Goal: Information Seeking & Learning: Learn about a topic

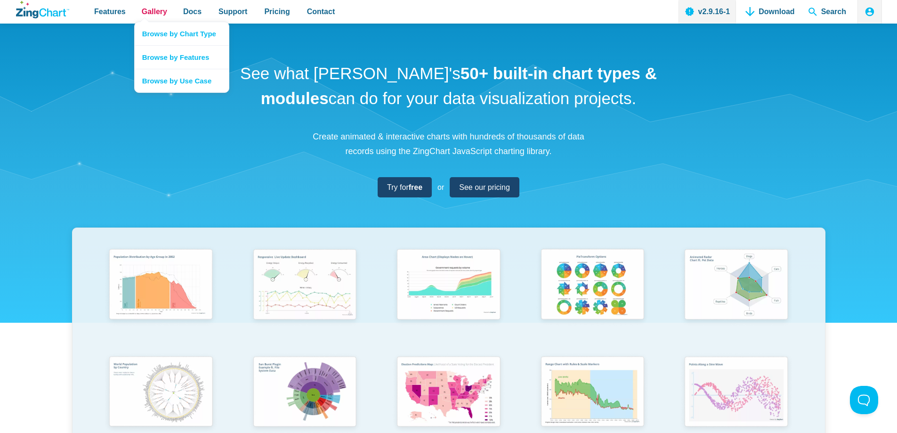
click at [155, 13] on span "Gallery" at bounding box center [154, 11] width 25 height 13
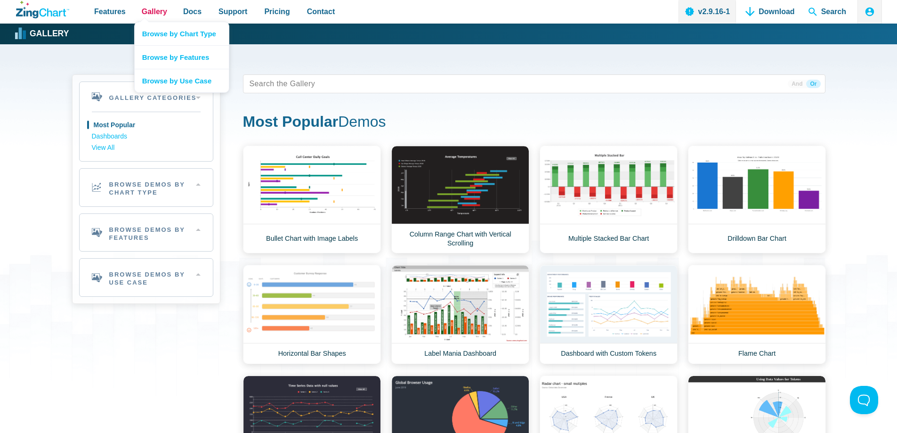
click at [147, 18] on span "Gallery" at bounding box center [154, 11] width 25 height 13
click at [173, 35] on link "Browse by Chart Type" at bounding box center [182, 33] width 94 height 23
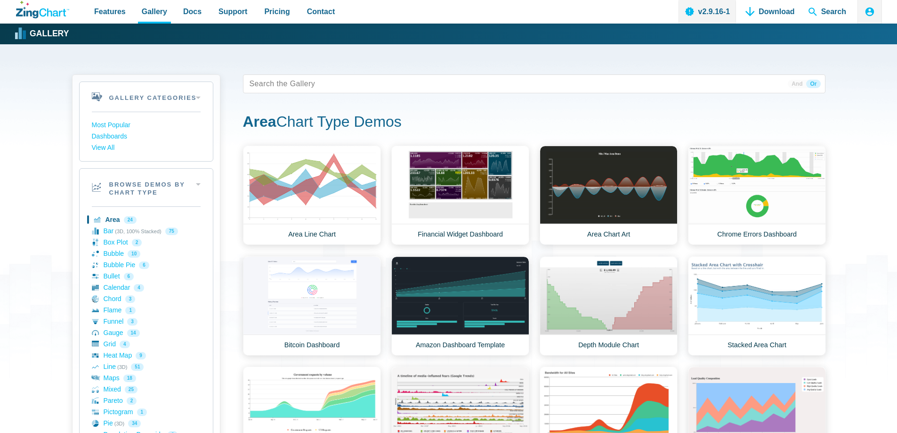
click at [156, 19] on link "Gallery" at bounding box center [154, 12] width 33 height 24
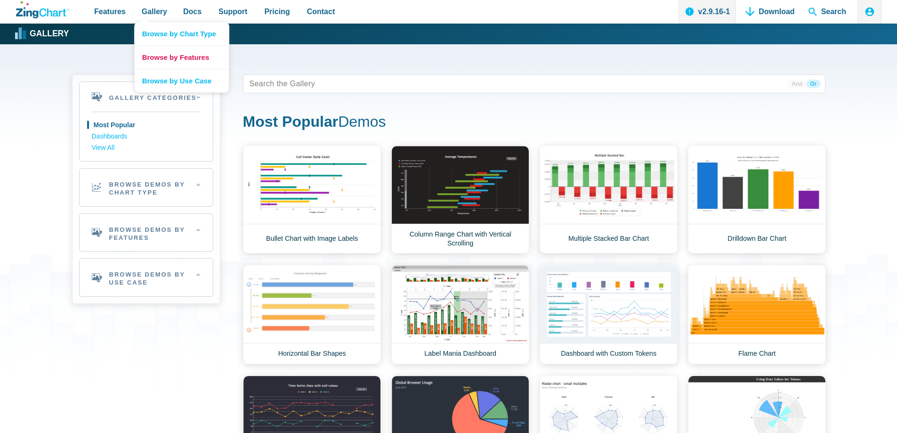
click at [161, 59] on link "Browse by Features" at bounding box center [182, 57] width 94 height 24
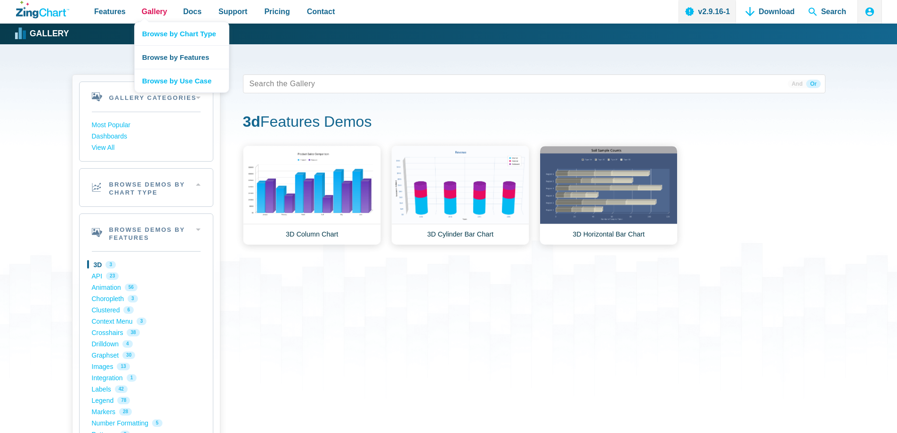
click at [152, 13] on span "Gallery" at bounding box center [154, 11] width 25 height 13
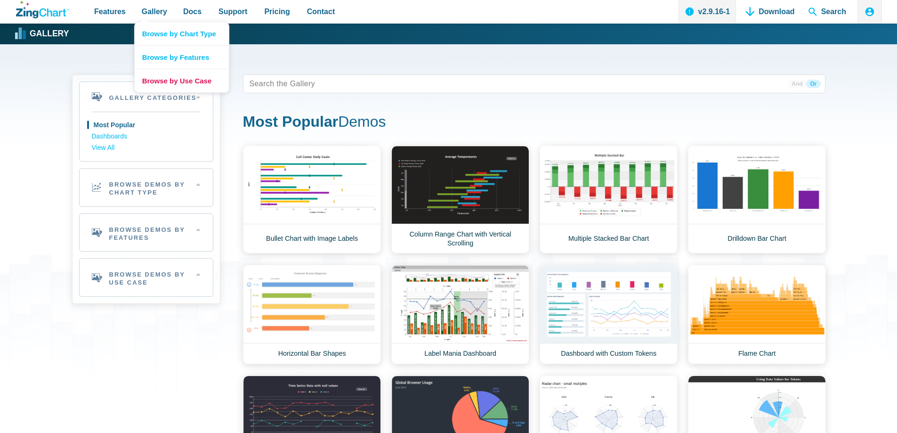
click at [154, 81] on link "Browse by Use Case" at bounding box center [182, 81] width 94 height 24
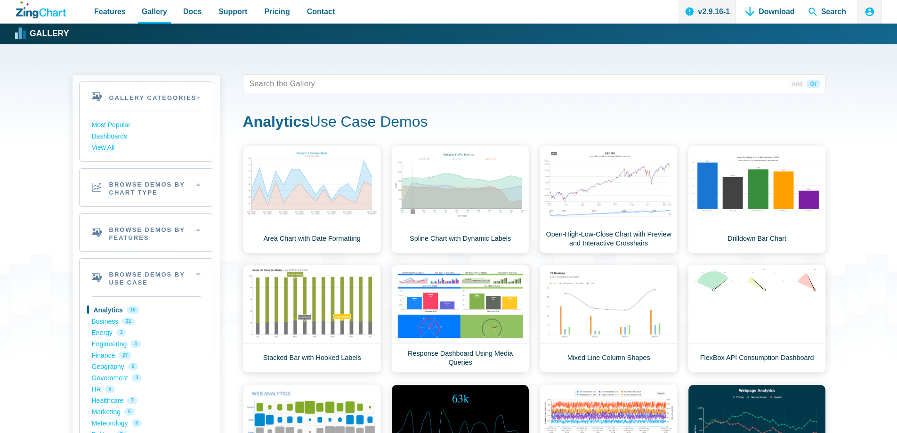
click at [150, 10] on span "Gallery" at bounding box center [154, 11] width 25 height 13
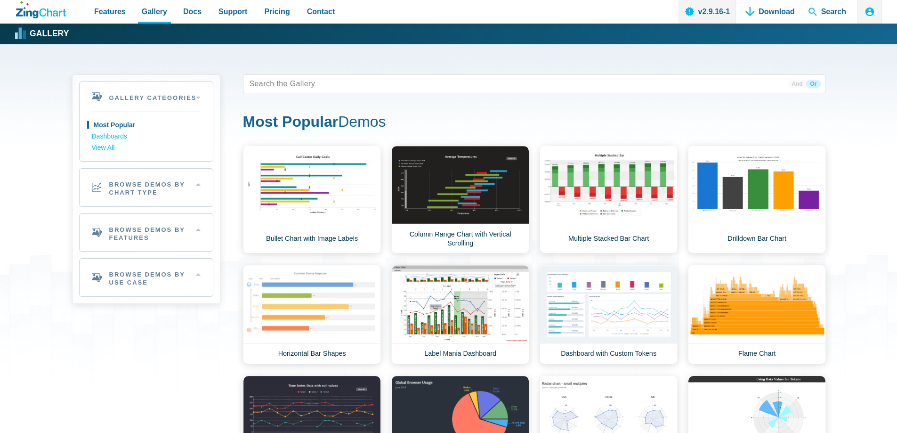
click at [161, 29] on link "Browse by Chart Type" at bounding box center [182, 35] width 94 height 23
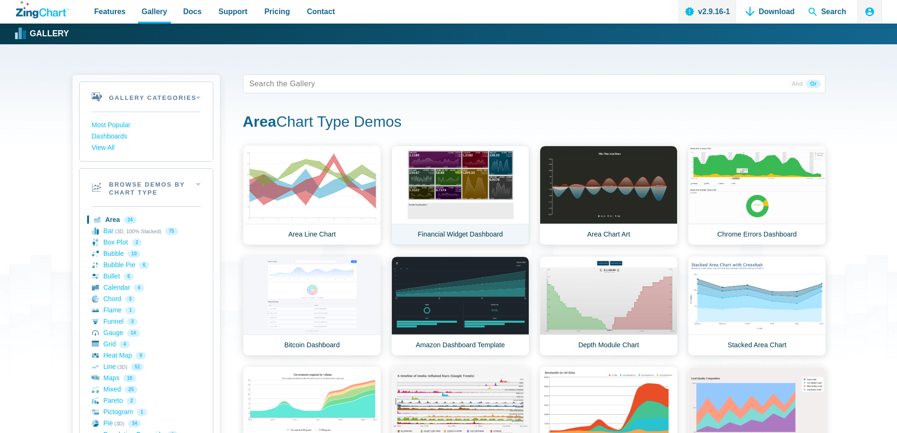
click at [434, 158] on link "Financial Widget Dashboard" at bounding box center [460, 194] width 138 height 99
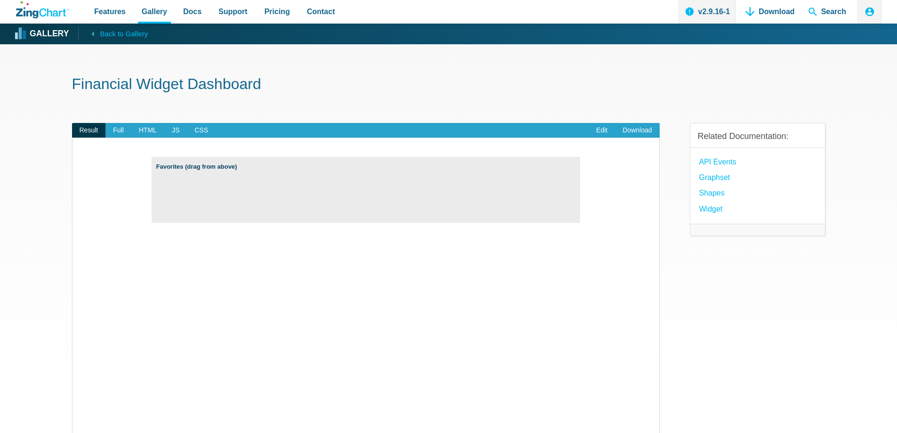
click at [196, 167] on strong "Favorites (drag from above)" at bounding box center [365, 166] width 419 height 10
click at [113, 30] on span "Back to Gallery" at bounding box center [124, 34] width 48 height 12
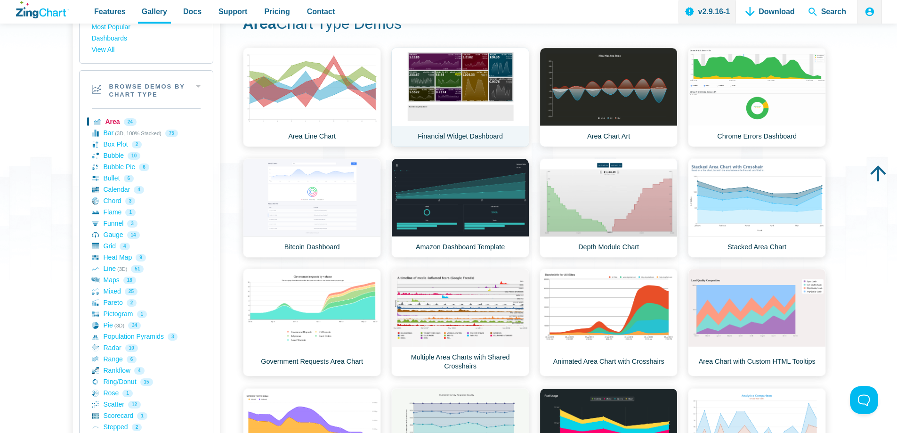
scroll to position [94, 0]
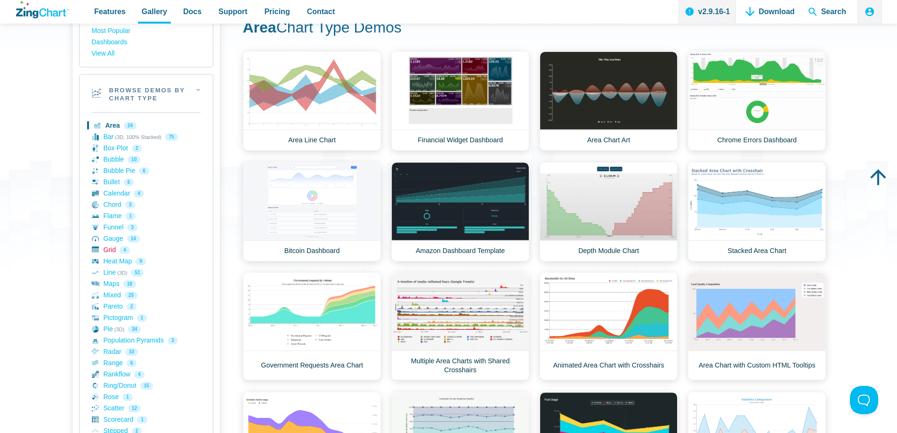
click at [110, 249] on link "Grid 4" at bounding box center [146, 249] width 109 height 11
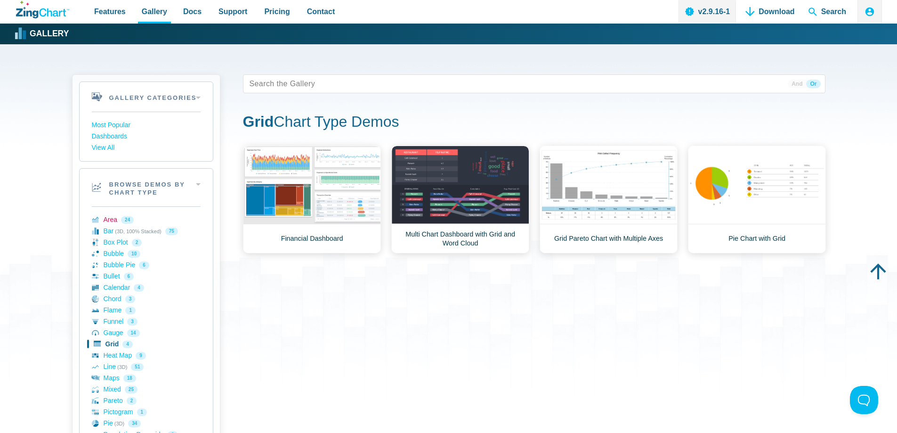
click at [110, 222] on link "Area 24" at bounding box center [146, 219] width 109 height 11
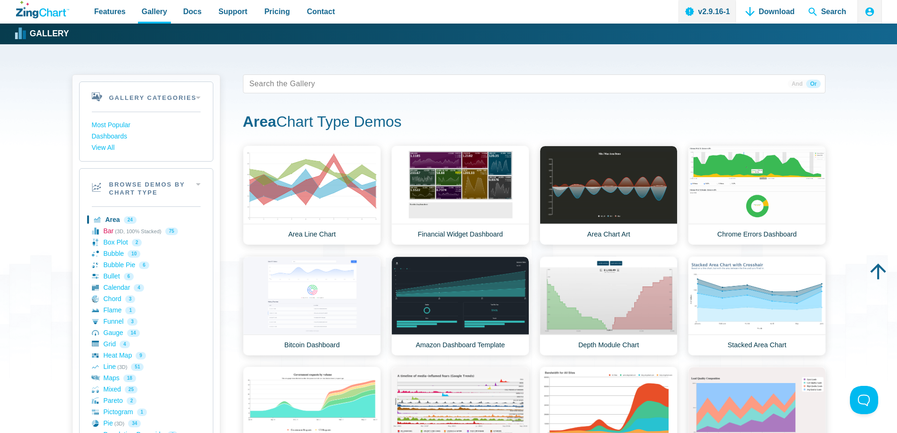
click at [110, 233] on link "Bar (3D, 100% Stacked) 75" at bounding box center [146, 230] width 109 height 11
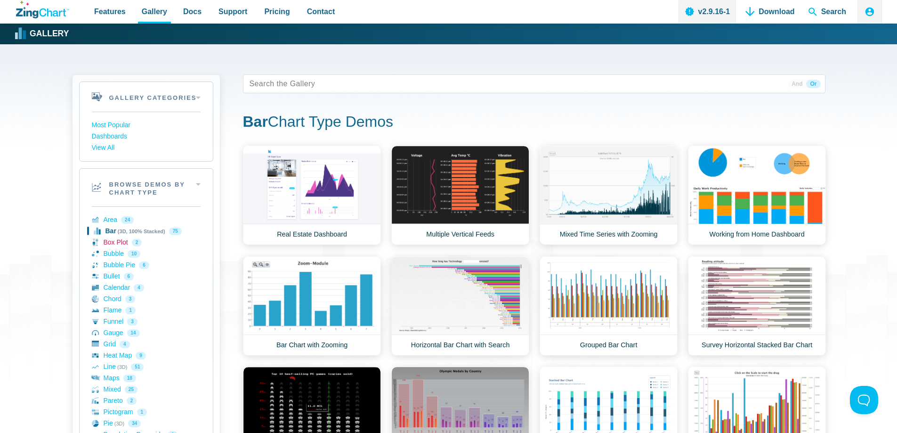
click at [113, 244] on link "Box Plot 2" at bounding box center [146, 242] width 109 height 11
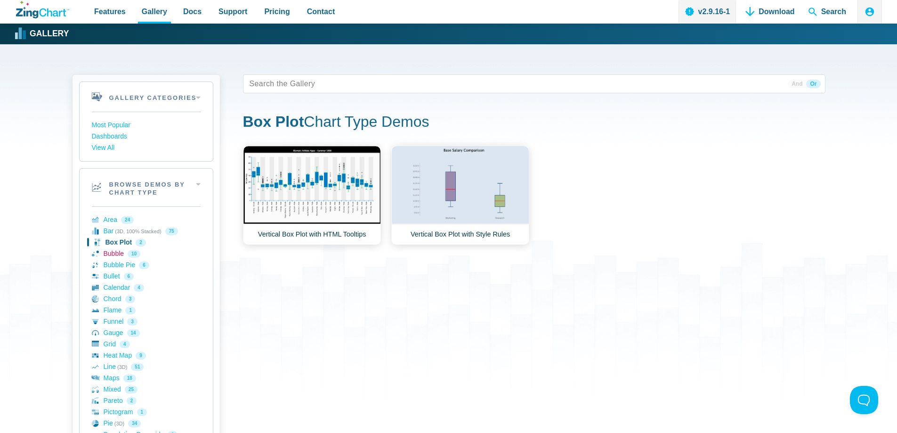
click at [113, 256] on link "Bubble 10" at bounding box center [146, 253] width 109 height 11
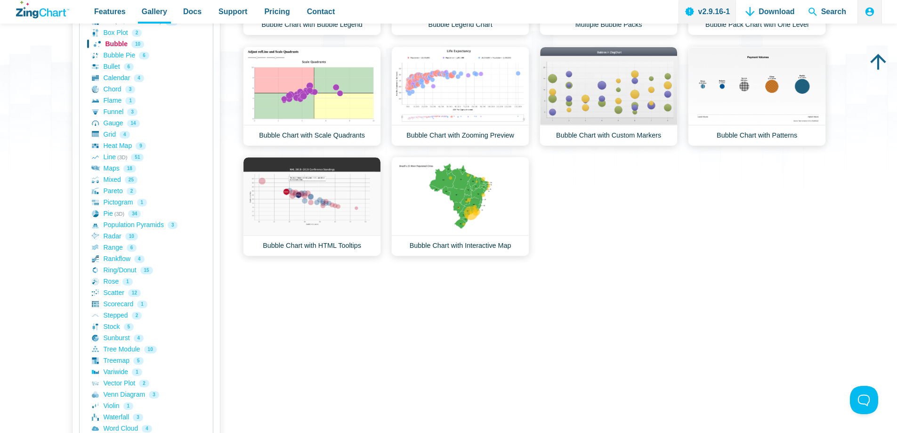
scroll to position [194, 0]
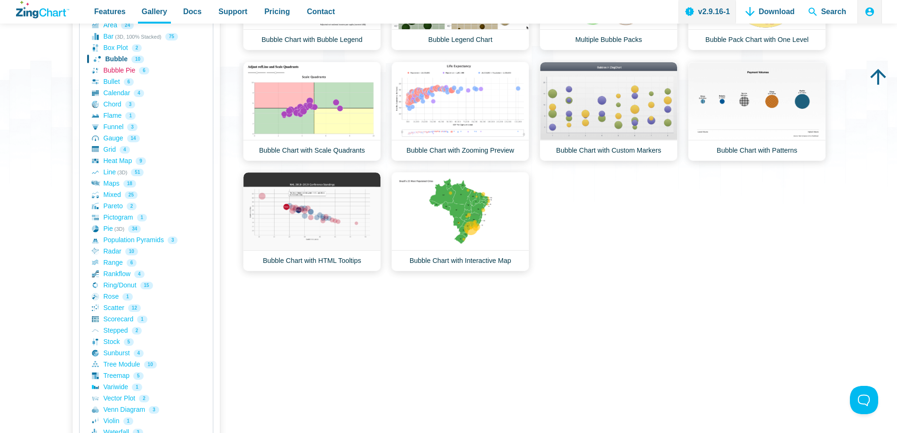
click at [117, 73] on link "Bubble Pie 6" at bounding box center [146, 70] width 109 height 11
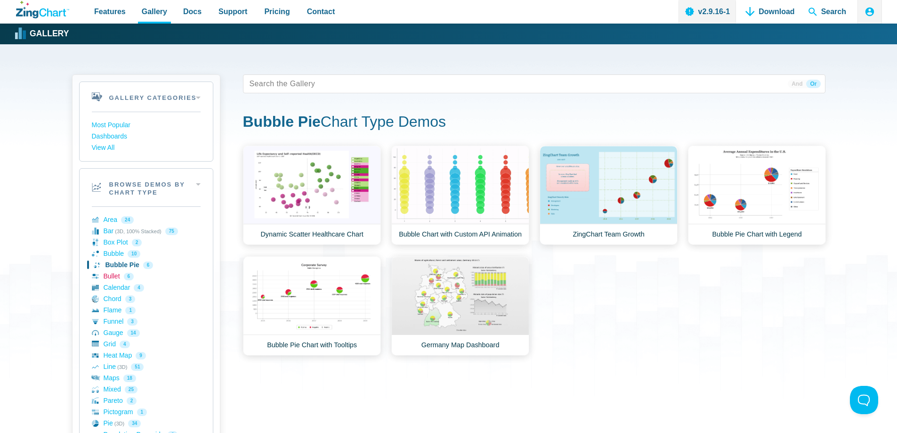
click at [114, 278] on link "Bullet 6" at bounding box center [146, 276] width 109 height 11
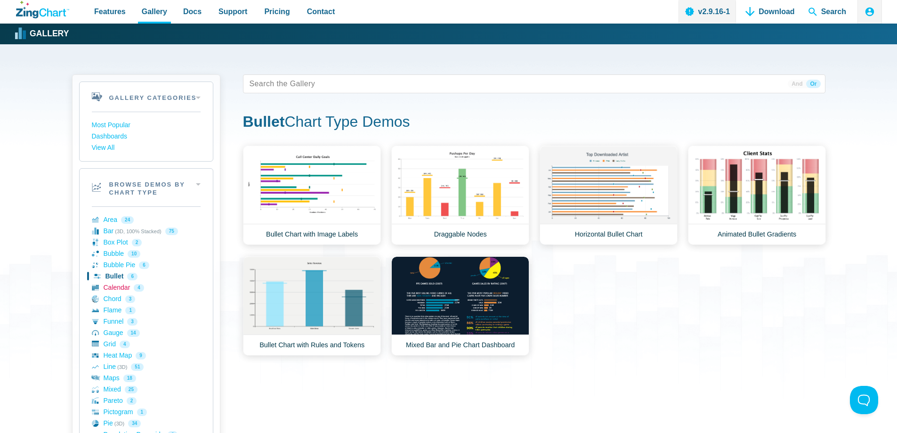
click at [115, 289] on link "Calendar 4" at bounding box center [146, 287] width 109 height 11
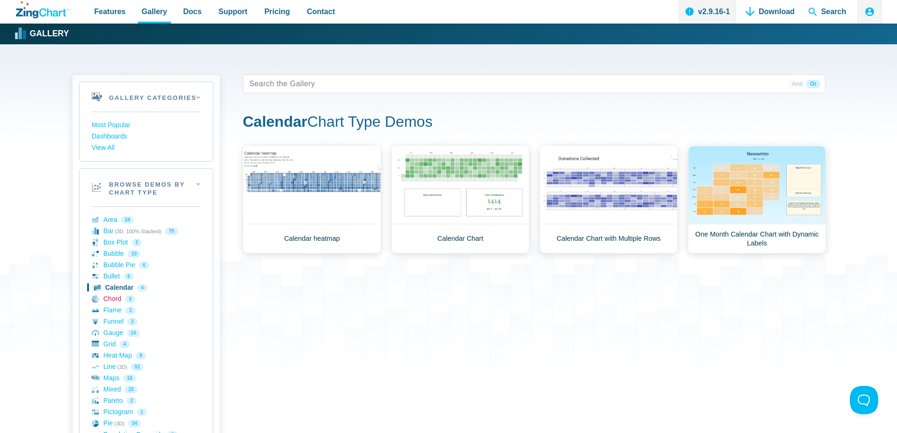
click at [113, 299] on link "Chord 3" at bounding box center [146, 298] width 109 height 11
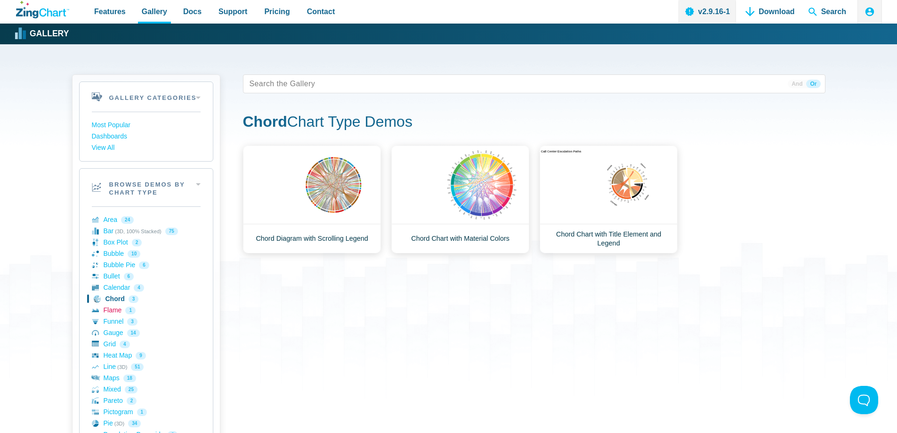
click at [115, 312] on link "Flame 1" at bounding box center [146, 310] width 109 height 11
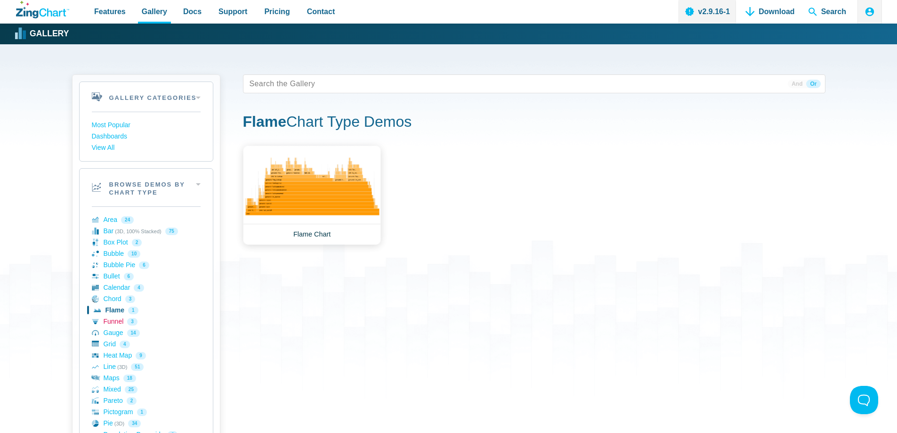
click at [111, 324] on link "Funnel 3" at bounding box center [146, 321] width 109 height 11
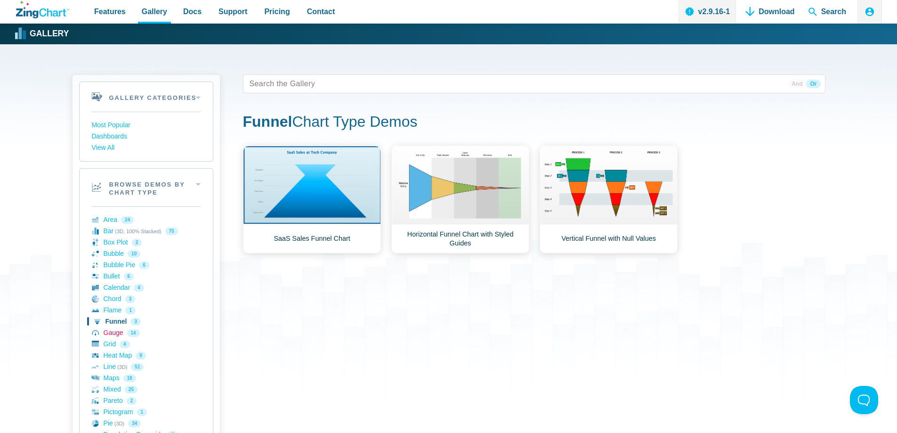
click at [108, 333] on link "Gauge 14" at bounding box center [146, 332] width 109 height 11
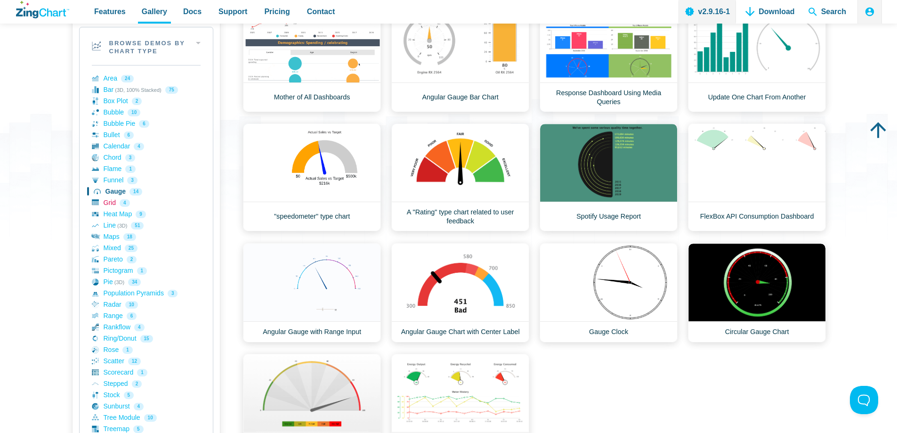
click at [109, 204] on link "Grid 4" at bounding box center [146, 202] width 109 height 11
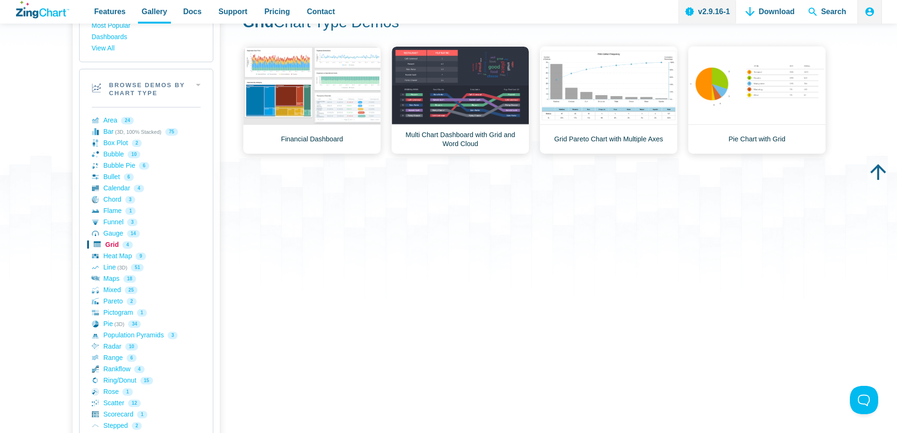
scroll to position [94, 0]
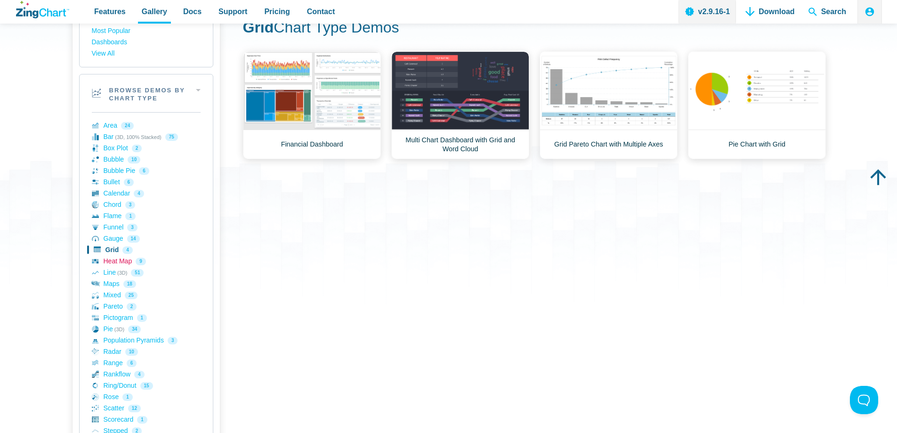
click at [117, 261] on link "Heat Map 9" at bounding box center [146, 261] width 109 height 11
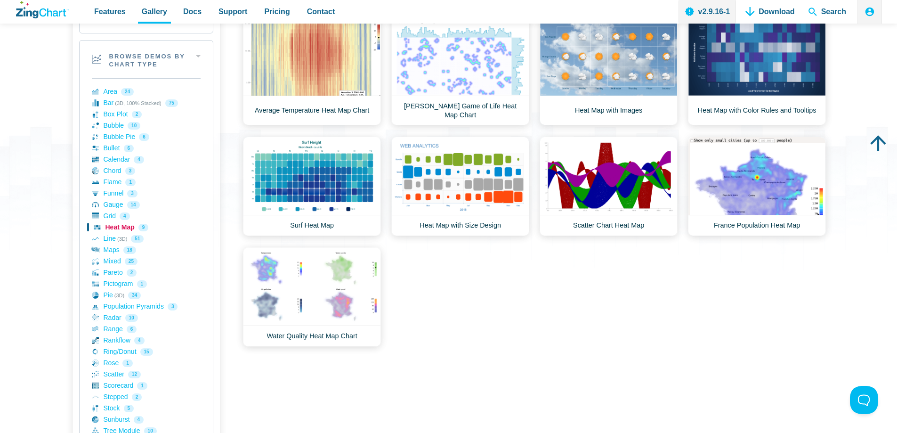
scroll to position [141, 0]
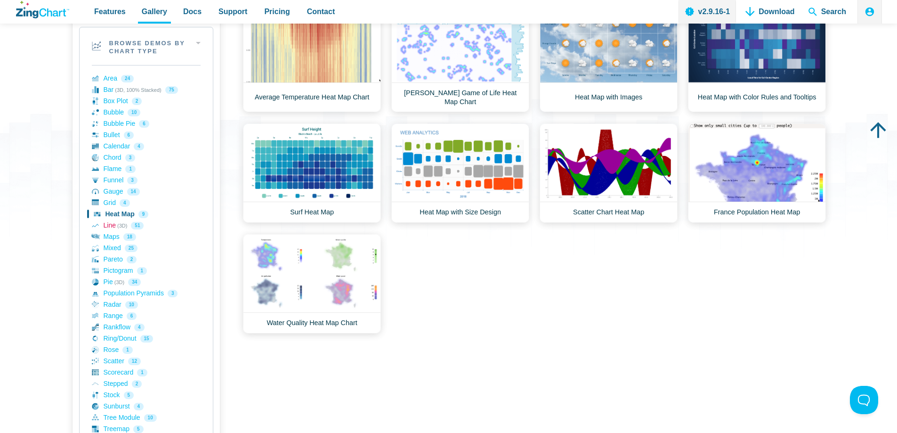
click at [107, 228] on link "Line (3D) 51" at bounding box center [146, 225] width 109 height 11
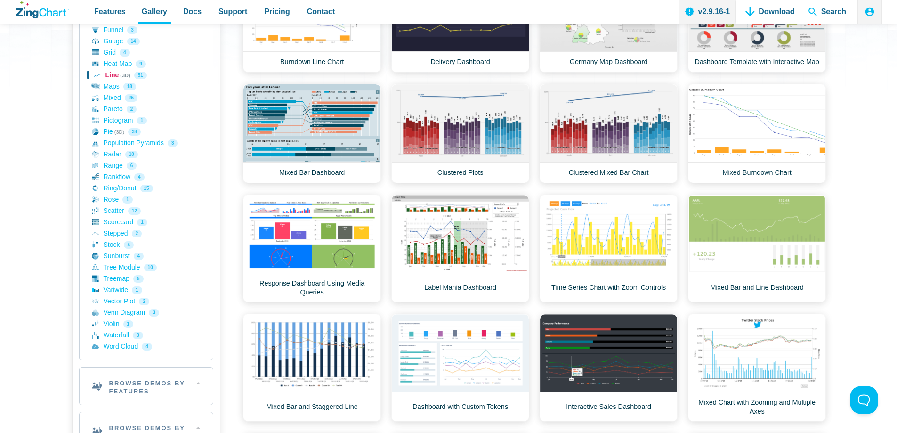
scroll to position [282, 0]
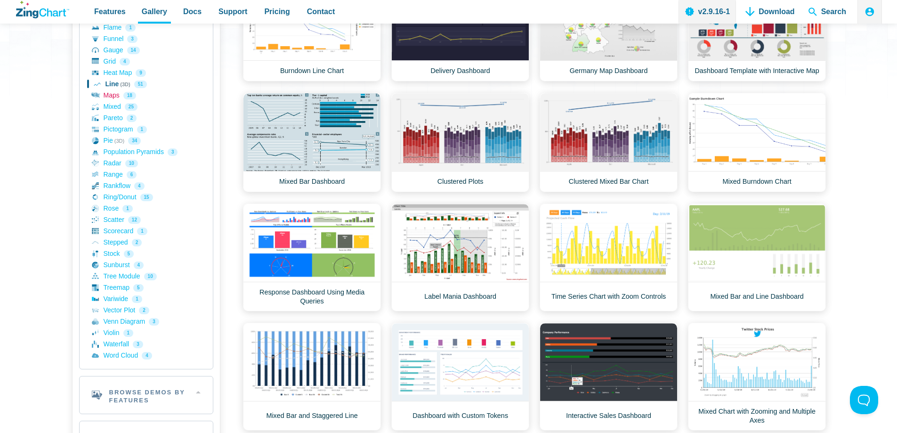
click at [112, 96] on link "Maps 18" at bounding box center [146, 95] width 109 height 11
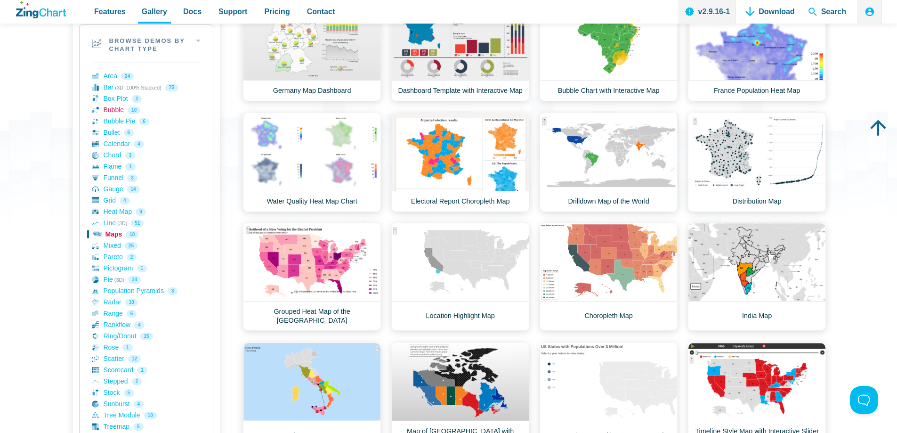
scroll to position [235, 0]
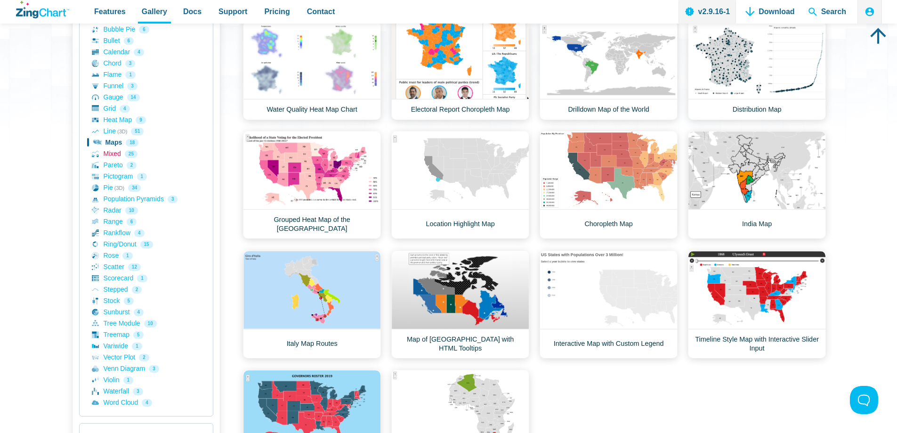
click at [110, 155] on link "Mixed 25" at bounding box center [146, 153] width 109 height 11
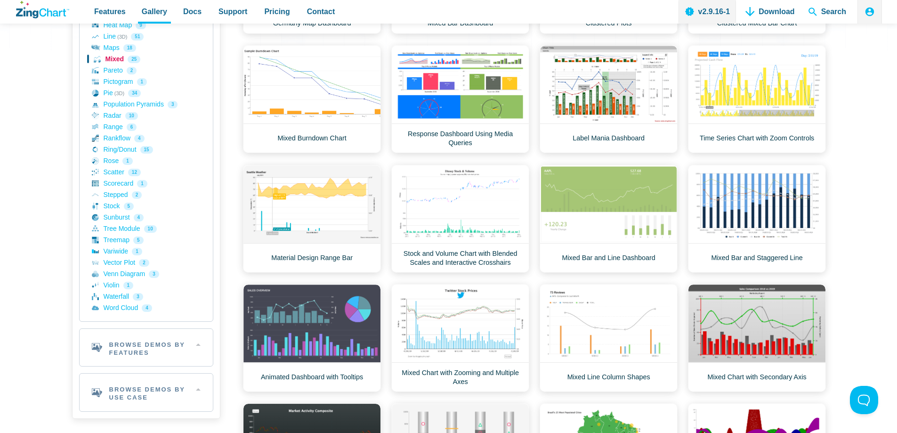
scroll to position [330, 0]
click at [111, 71] on link "Pareto 2" at bounding box center [146, 70] width 109 height 11
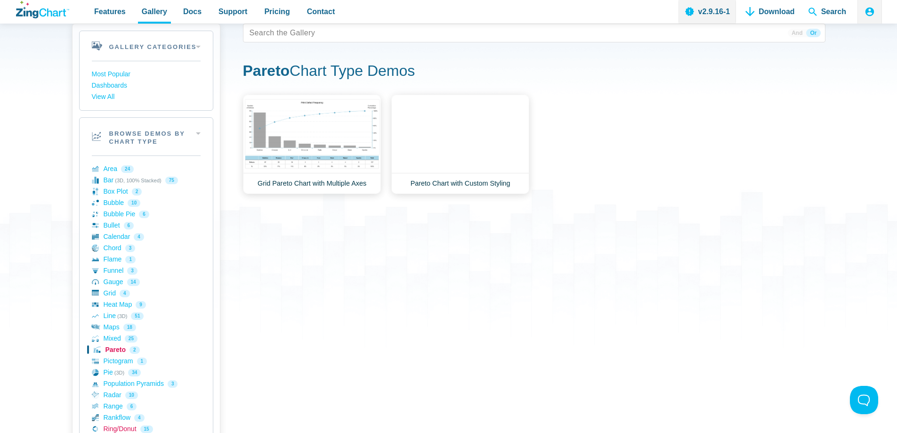
scroll to position [235, 0]
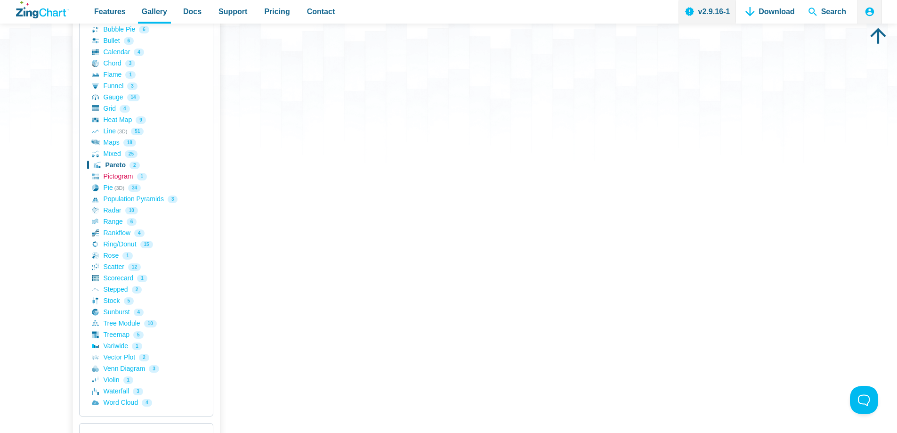
click at [105, 177] on link "Pictogram 1" at bounding box center [146, 176] width 109 height 11
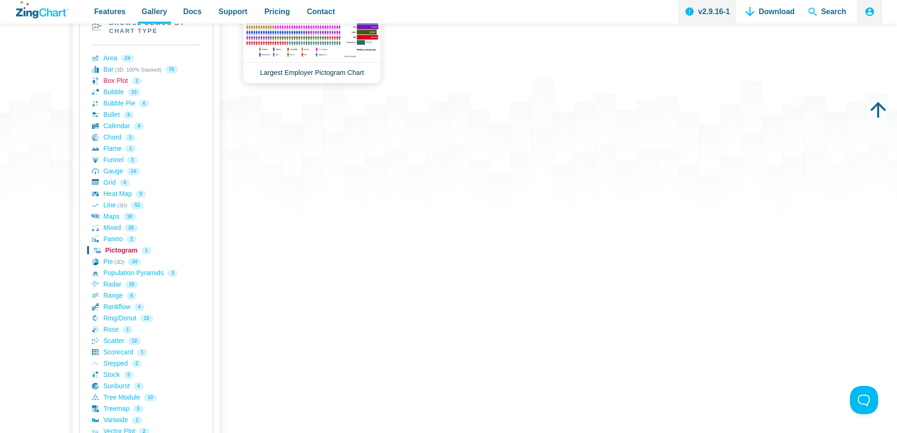
scroll to position [188, 0]
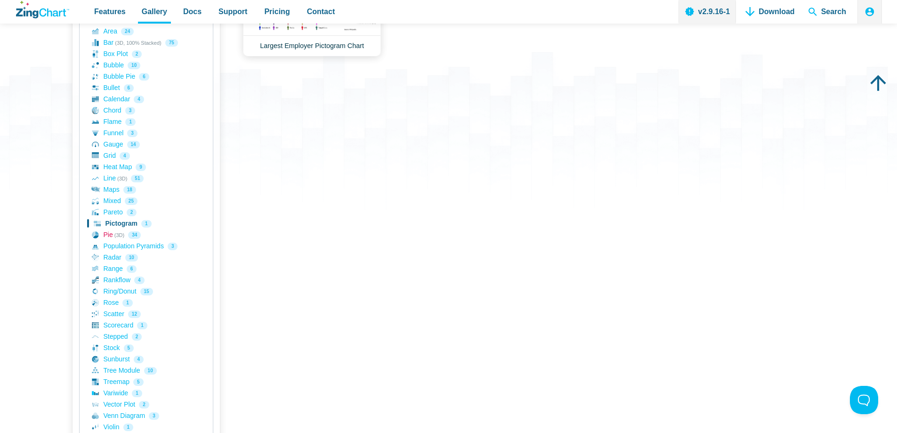
click at [108, 234] on link "Pie (3D) 34" at bounding box center [146, 234] width 109 height 11
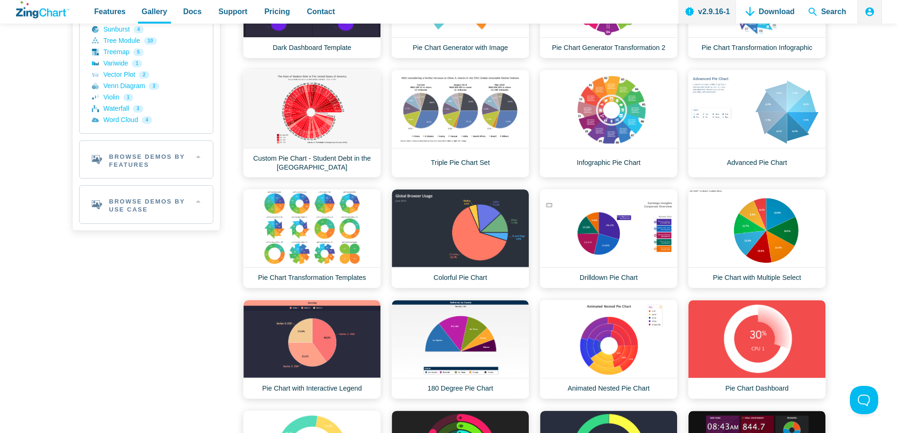
scroll to position [235, 0]
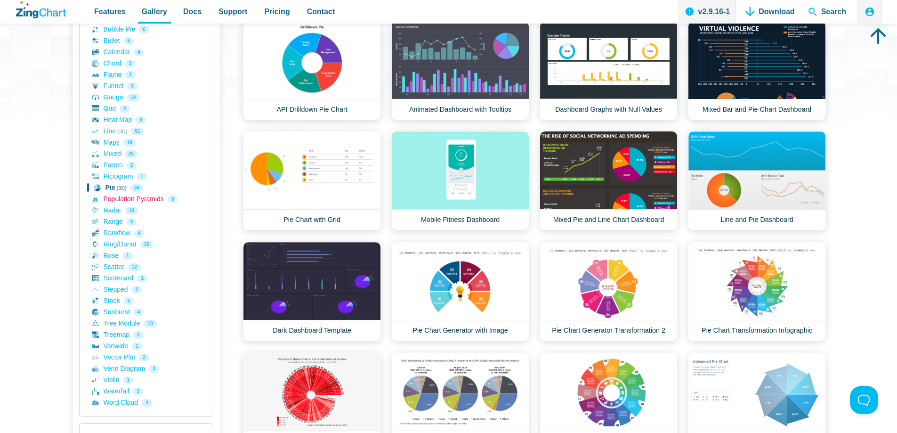
click at [125, 199] on link "Population Pyramids 3" at bounding box center [146, 198] width 109 height 11
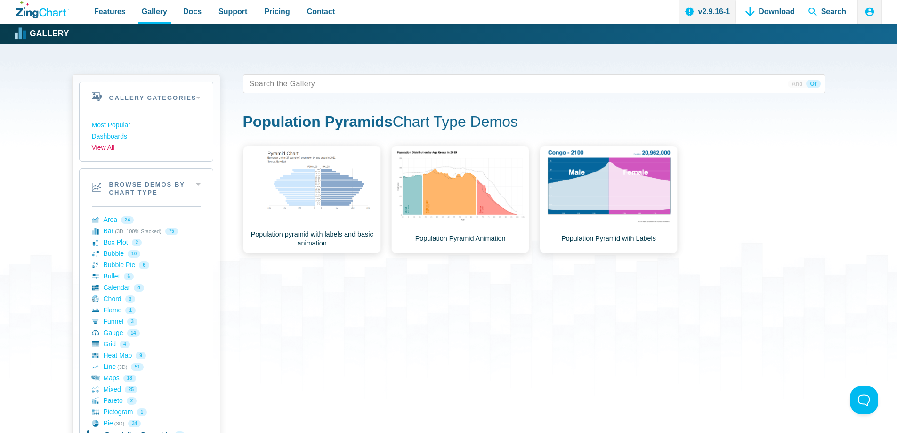
click at [108, 146] on link "View All" at bounding box center [146, 147] width 109 height 11
